Goal: Answer question/provide support

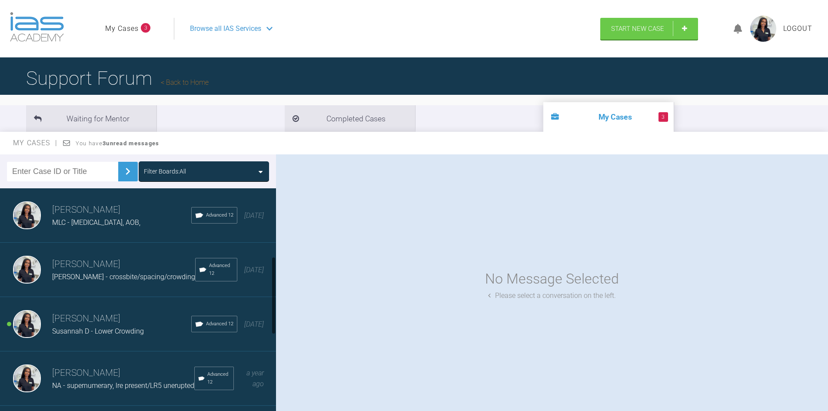
scroll to position [130, 0]
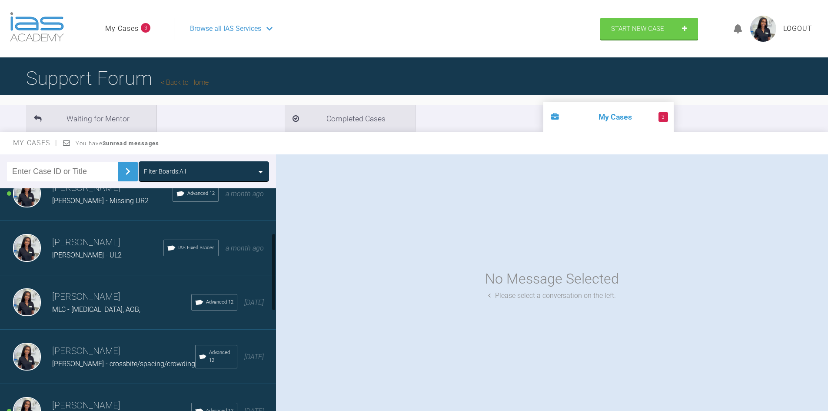
click at [93, 299] on h3 "[PERSON_NAME]" at bounding box center [121, 296] width 139 height 15
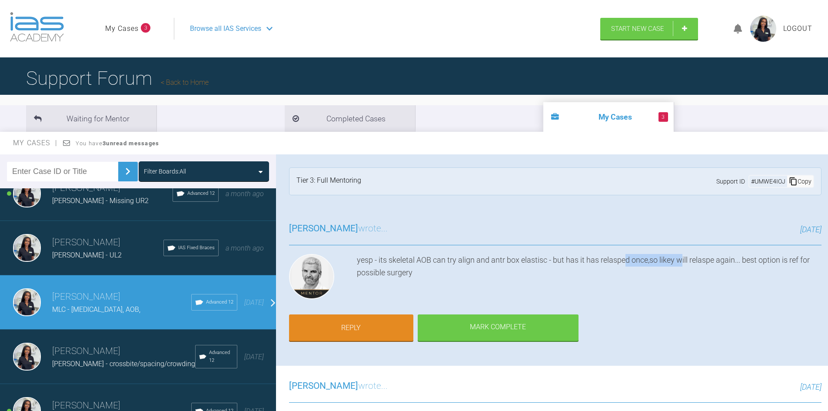
drag, startPoint x: 627, startPoint y: 263, endPoint x: 684, endPoint y: 266, distance: 56.6
click at [684, 266] on div "yesp - its skeletal AOB can try align and antr box elastisc - but has it has re…" at bounding box center [589, 278] width 465 height 49
click at [713, 266] on div "yesp - its skeletal AOB can try align and antr box elastisc - but has it has re…" at bounding box center [589, 278] width 465 height 49
drag, startPoint x: 425, startPoint y: 263, endPoint x: 571, endPoint y: 265, distance: 146.1
click at [571, 265] on div "yesp - its skeletal AOB can try align and antr box elastisc - but has it has re…" at bounding box center [589, 278] width 465 height 49
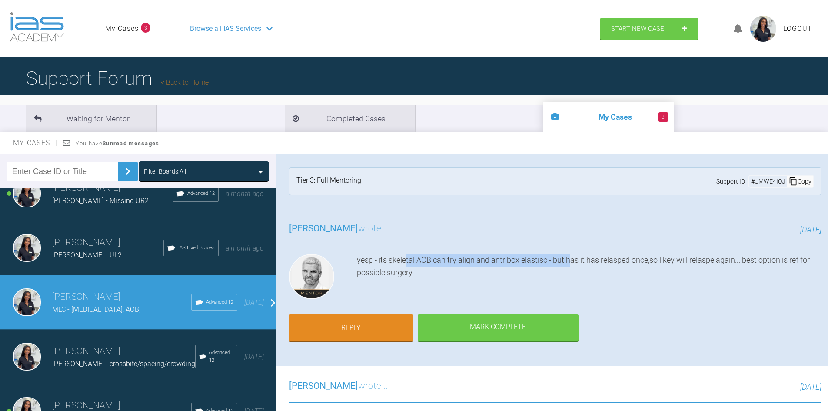
click at [571, 265] on div "yesp - its skeletal AOB can try align and antr box elastisc - but has it has re…" at bounding box center [589, 278] width 465 height 49
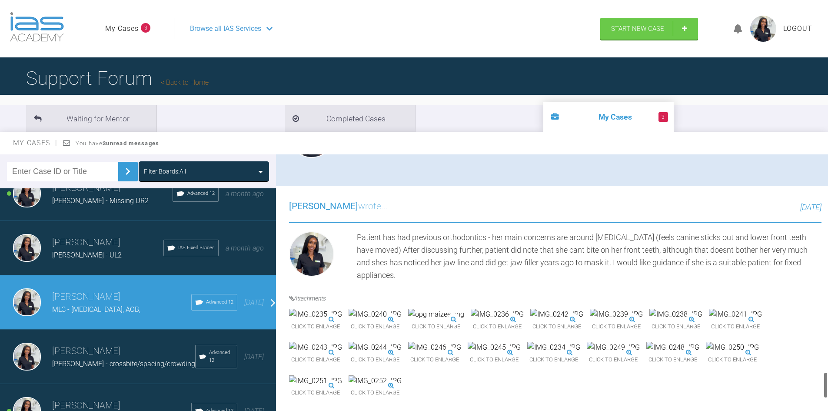
scroll to position [2130, 0]
click at [767, 326] on div "Click to enlarge Click to enlarge Click to enlarge Click to enlarge Click to en…" at bounding box center [555, 359] width 532 height 100
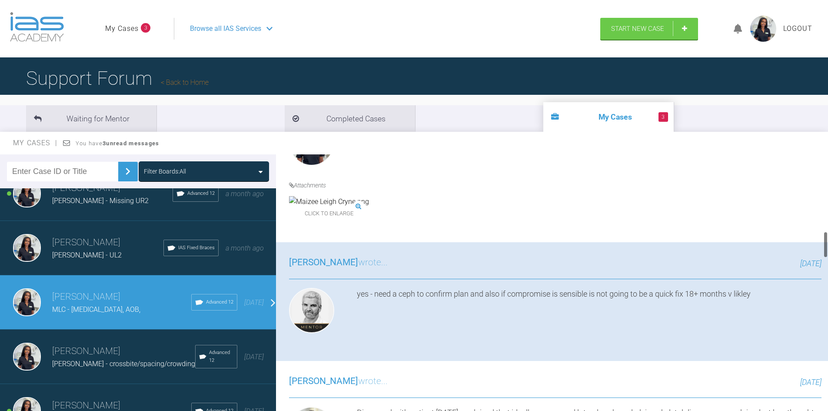
scroll to position [913, 0]
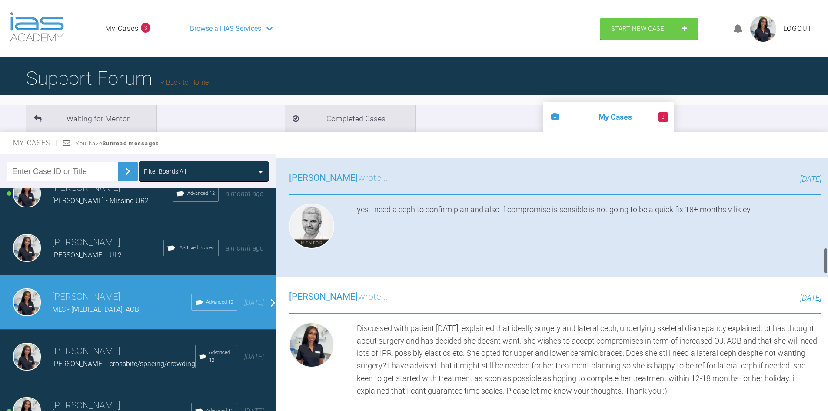
click at [339, 123] on img at bounding box center [329, 117] width 80 height 11
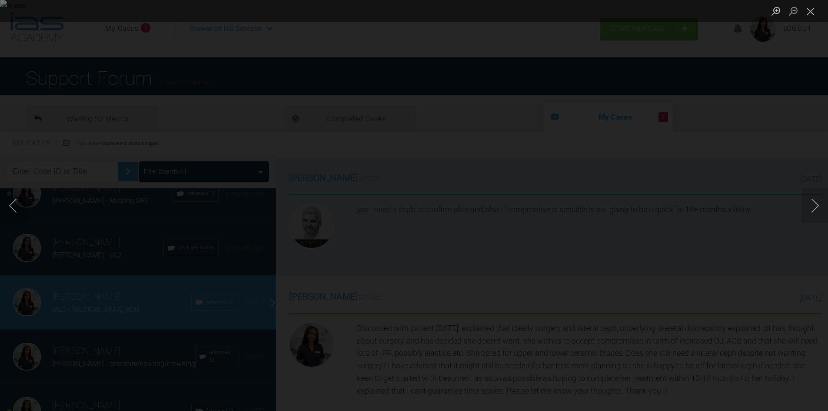
click at [651, 235] on div "Lightbox" at bounding box center [414, 205] width 828 height 411
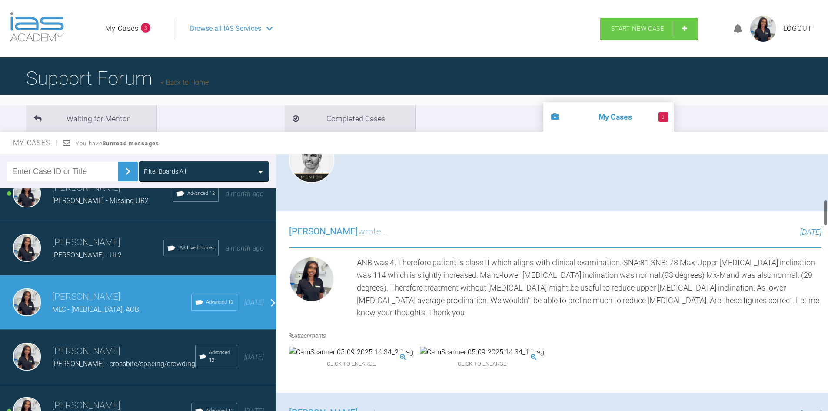
scroll to position [391, 0]
click at [336, 359] on img at bounding box center [351, 352] width 124 height 11
